Goal: Find specific page/section: Find specific page/section

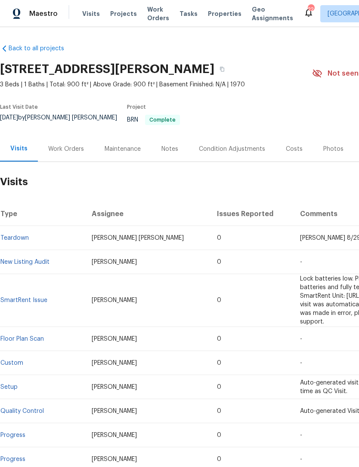
click at [212, 17] on span "Properties" at bounding box center [225, 13] width 34 height 9
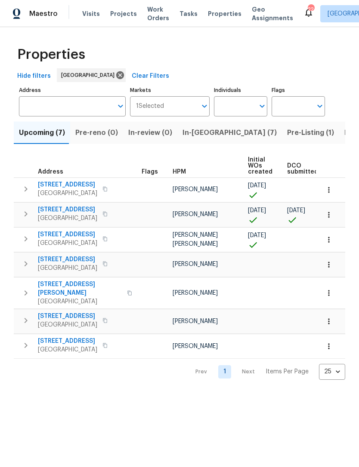
click at [187, 176] on th "HPM" at bounding box center [206, 166] width 75 height 24
click at [179, 175] on span "HPM" at bounding box center [178, 172] width 13 height 6
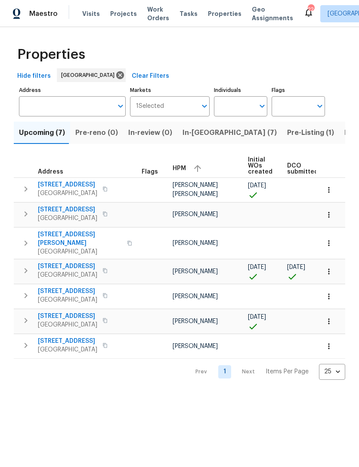
click at [75, 223] on span "[GEOGRAPHIC_DATA]" at bounding box center [67, 218] width 59 height 9
click at [62, 248] on span "[STREET_ADDRESS][PERSON_NAME]" at bounding box center [80, 238] width 84 height 17
